Goal: Information Seeking & Learning: Check status

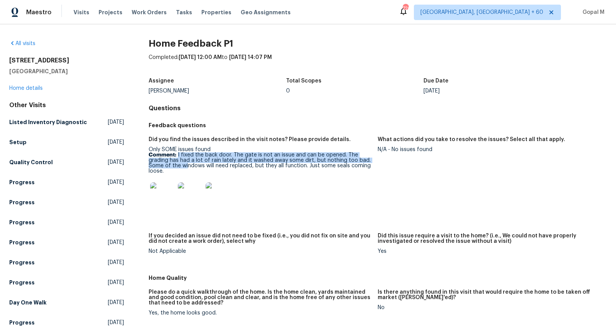
drag, startPoint x: 178, startPoint y: 156, endPoint x: 188, endPoint y: 168, distance: 15.9
click at [188, 168] on p "Comment: I fixed the back door. The gate is not an issue and can be opened. The…" at bounding box center [260, 163] width 223 height 22
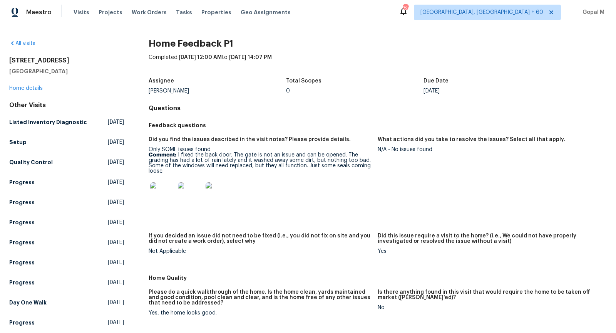
click at [188, 169] on p "Comment: I fixed the back door. The gate is not an issue and can be opened. The…" at bounding box center [260, 163] width 223 height 22
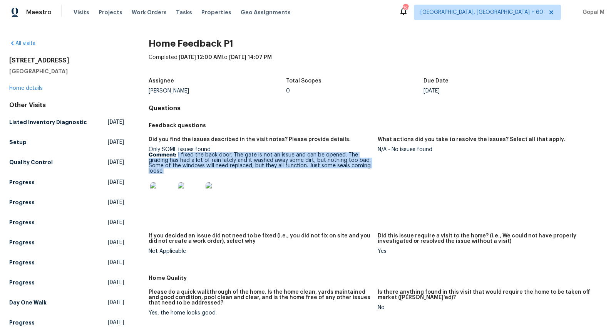
drag, startPoint x: 178, startPoint y: 156, endPoint x: 179, endPoint y: 173, distance: 17.0
click at [179, 173] on p "Comment: I fixed the back door. The gate is not an issue and can be opened. The…" at bounding box center [260, 163] width 223 height 22
copy p "I fixed the back door. The gate is not an issue and can be opened. The grading …"
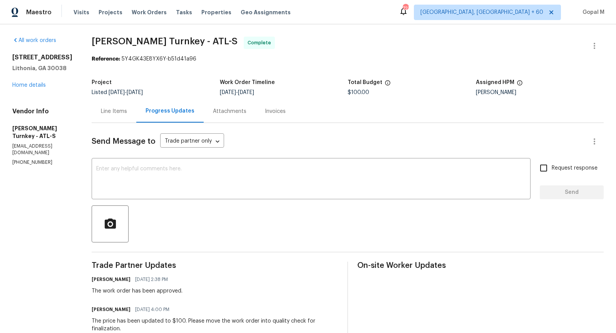
click at [122, 111] on div "Line Items" at bounding box center [114, 111] width 26 height 8
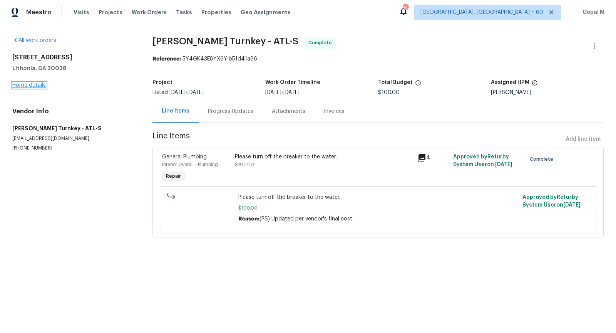
click at [41, 87] on link "Home details" at bounding box center [29, 84] width 34 height 5
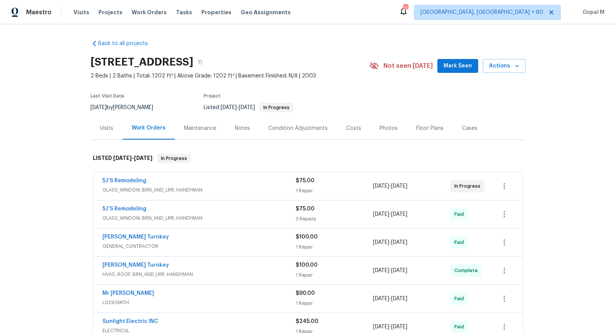
click at [354, 184] on div "$75.00 1 Repair" at bounding box center [334, 186] width 77 height 18
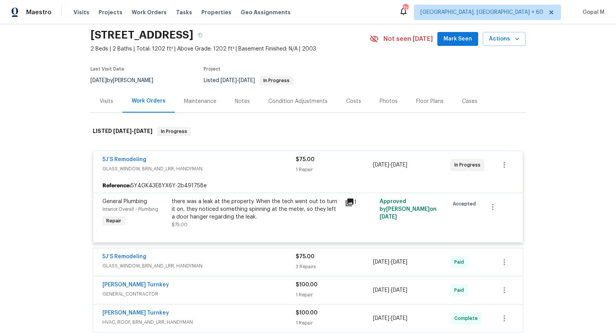
scroll to position [28, 0]
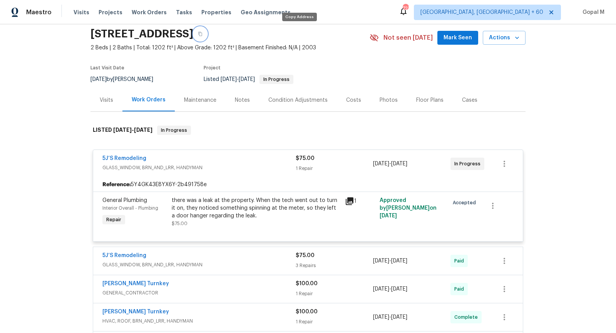
click at [203, 34] on icon "button" at bounding box center [200, 34] width 5 height 5
drag, startPoint x: 98, startPoint y: 158, endPoint x: 175, endPoint y: 159, distance: 77.4
click at [175, 159] on div "5J’S Remodeling GLASS_WINDOW, BRN_AND_LRR, HANDYMAN $75.00 1 Repair 9/22/2025 -…" at bounding box center [308, 164] width 430 height 28
copy link "5J’S Remodeling"
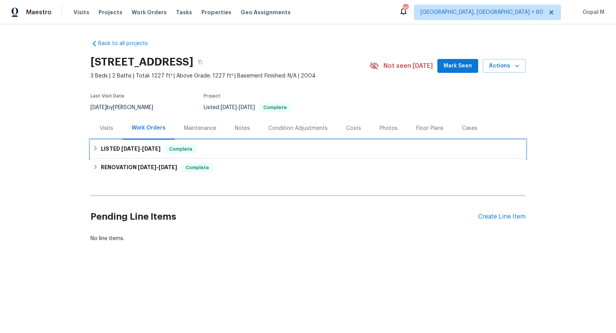
click at [224, 147] on div "LISTED [DATE] - [DATE] Complete" at bounding box center [308, 148] width 431 height 9
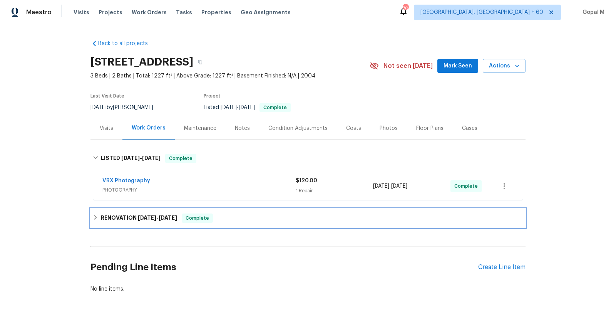
click at [237, 218] on div "RENOVATION [DATE] - [DATE] Complete" at bounding box center [308, 217] width 431 height 9
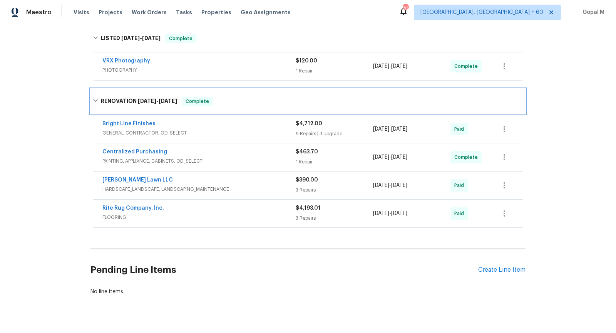
scroll to position [116, 0]
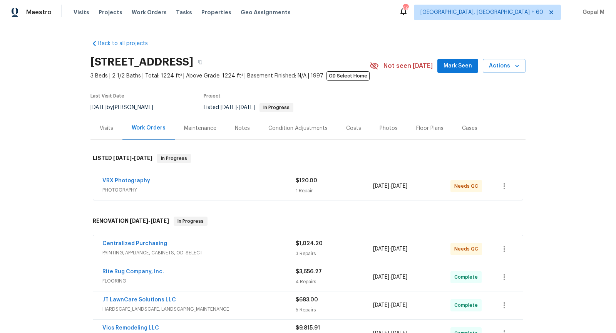
click at [99, 129] on div "Visits" at bounding box center [107, 128] width 32 height 23
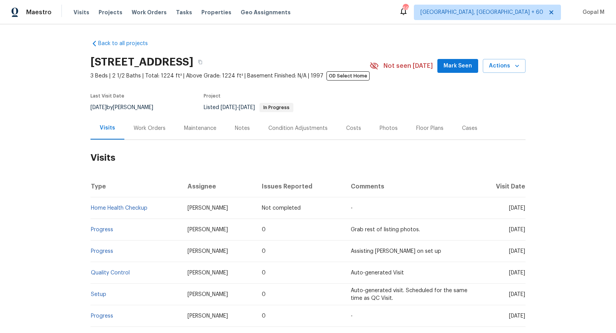
click at [159, 130] on div "Work Orders" at bounding box center [150, 128] width 32 height 8
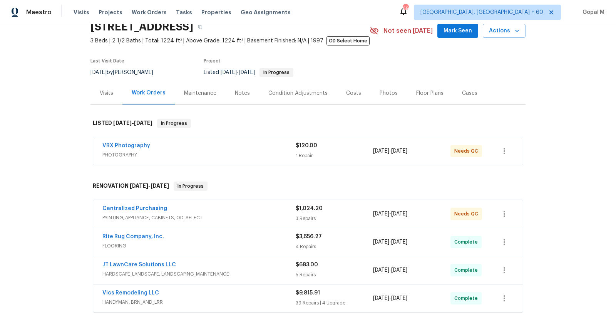
scroll to position [42, 0]
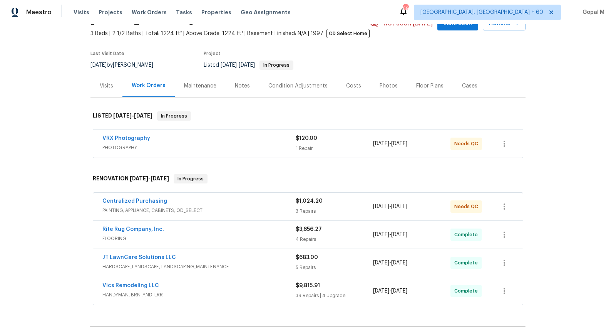
click at [109, 89] on div "Visits" at bounding box center [106, 86] width 13 height 8
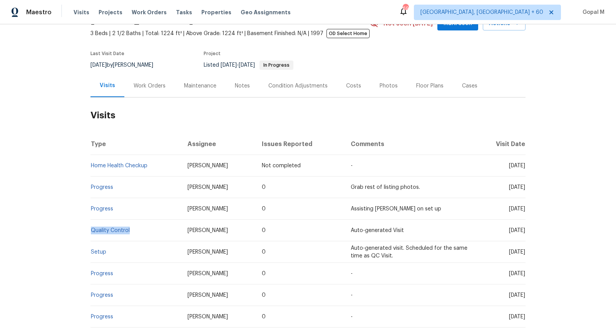
drag, startPoint x: 138, startPoint y: 231, endPoint x: 96, endPoint y: 226, distance: 42.2
click at [96, 226] on td "Quality Control" at bounding box center [136, 231] width 91 height 22
copy link "Quality Control"
